Goal: Check status

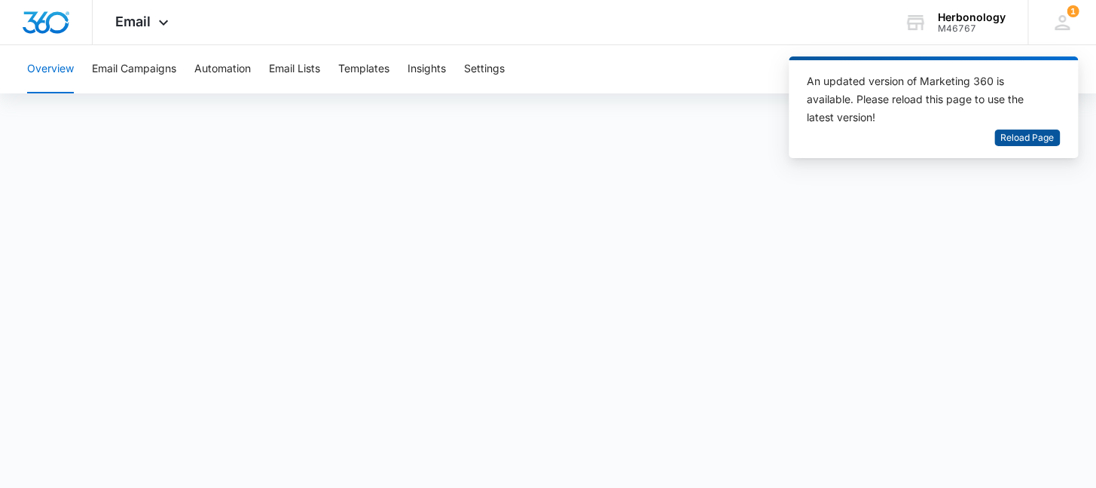
click at [1031, 136] on span "Reload Page" at bounding box center [1026, 138] width 53 height 14
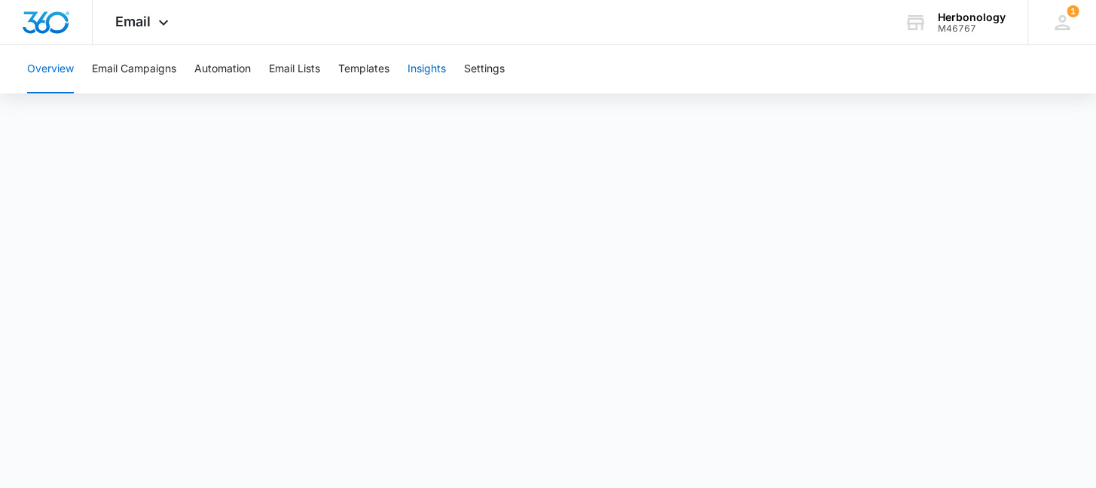
click at [440, 75] on button "Insights" at bounding box center [427, 69] width 38 height 48
